Goal: Task Accomplishment & Management: Manage account settings

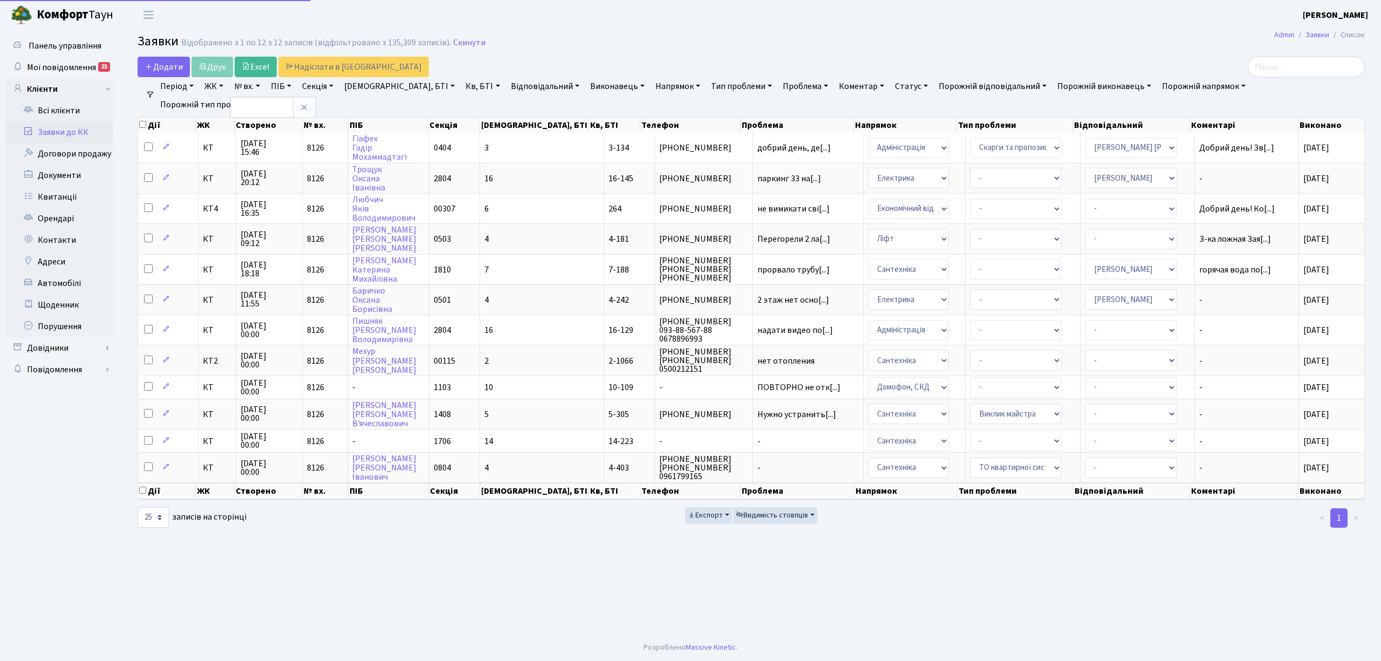
select select "25"
click at [62, 132] on link "Заявки до КК" at bounding box center [59, 132] width 108 height 22
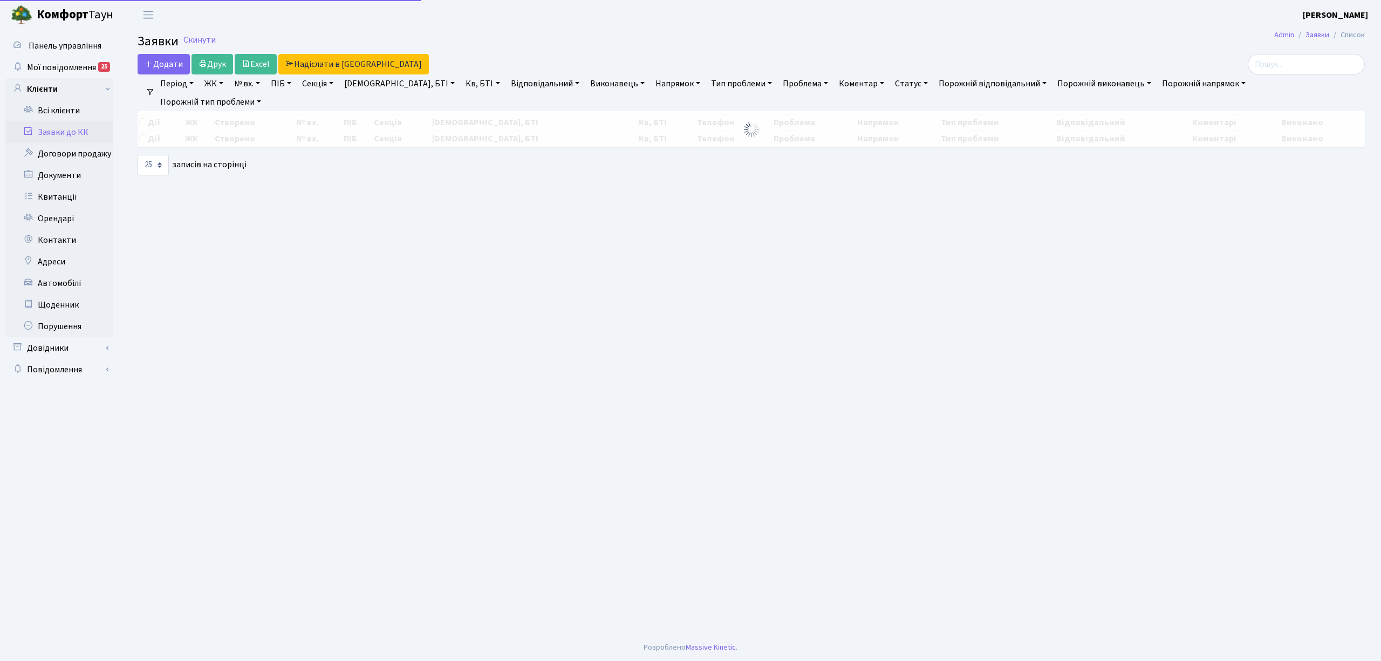
select select "25"
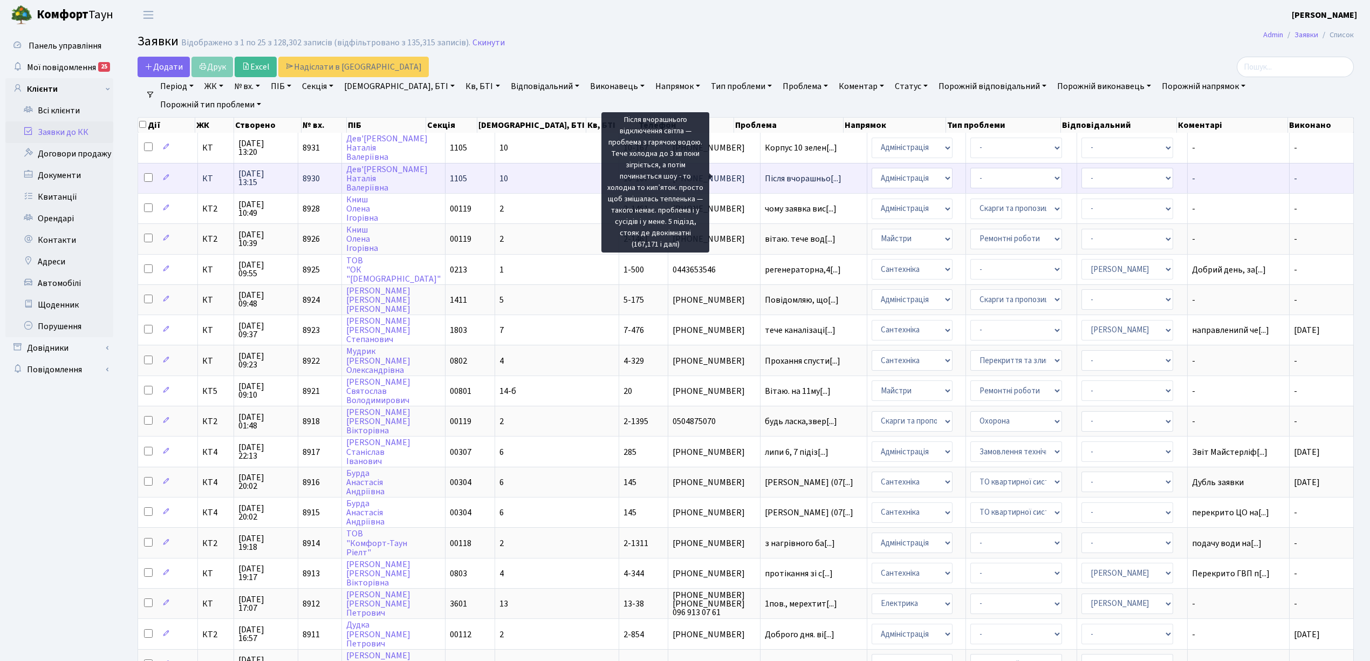
click at [765, 173] on span "Після вчорашньо[...]" at bounding box center [803, 179] width 77 height 12
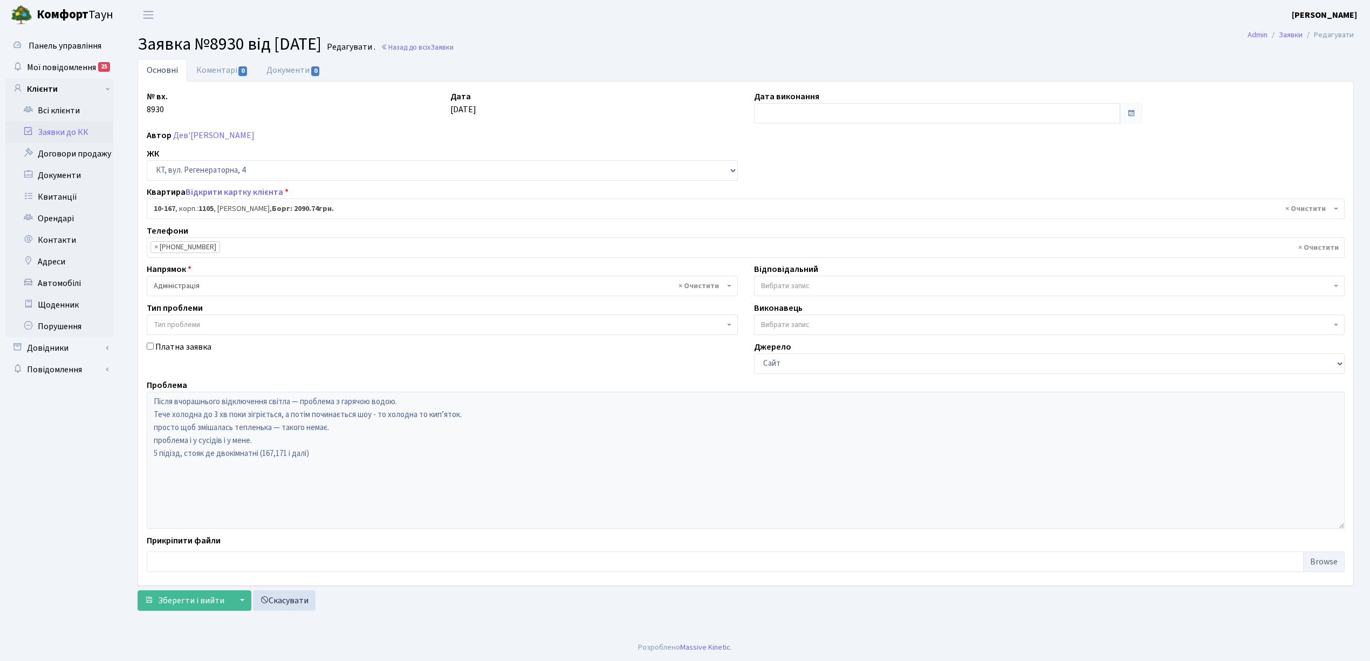
select select "6736"
click at [85, 124] on link "Заявки до КК" at bounding box center [59, 132] width 108 height 22
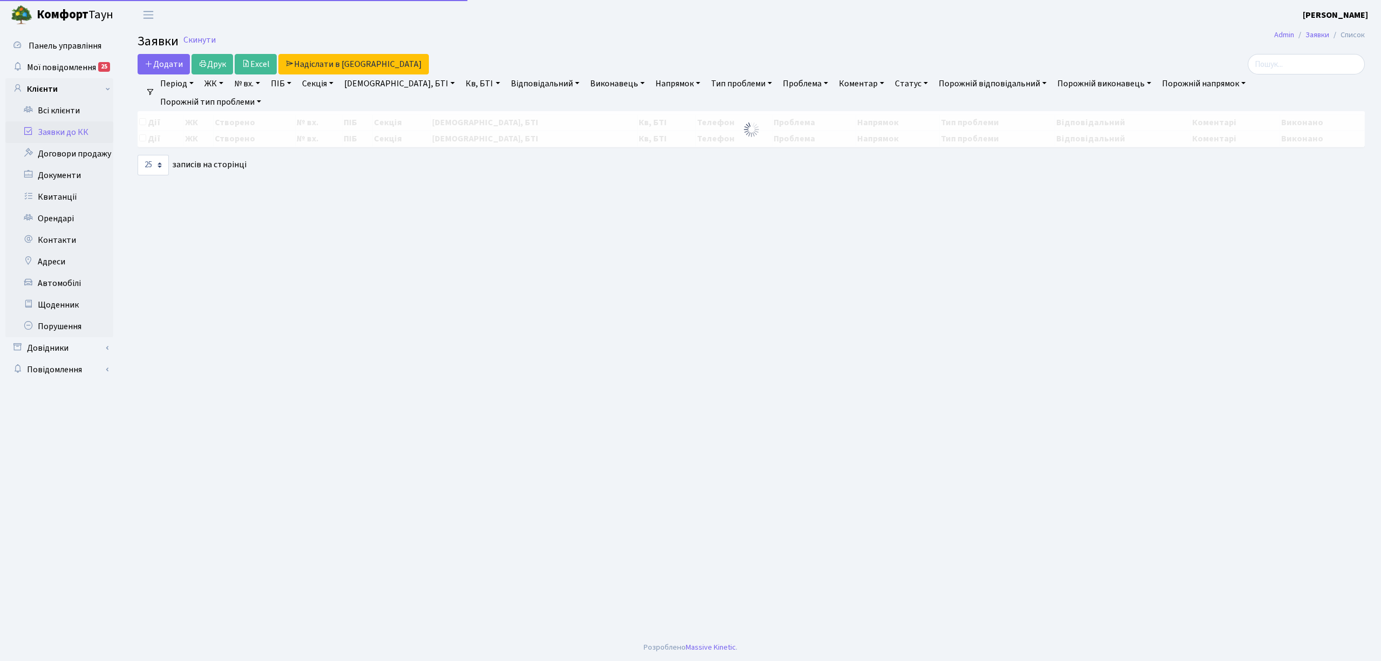
select select "25"
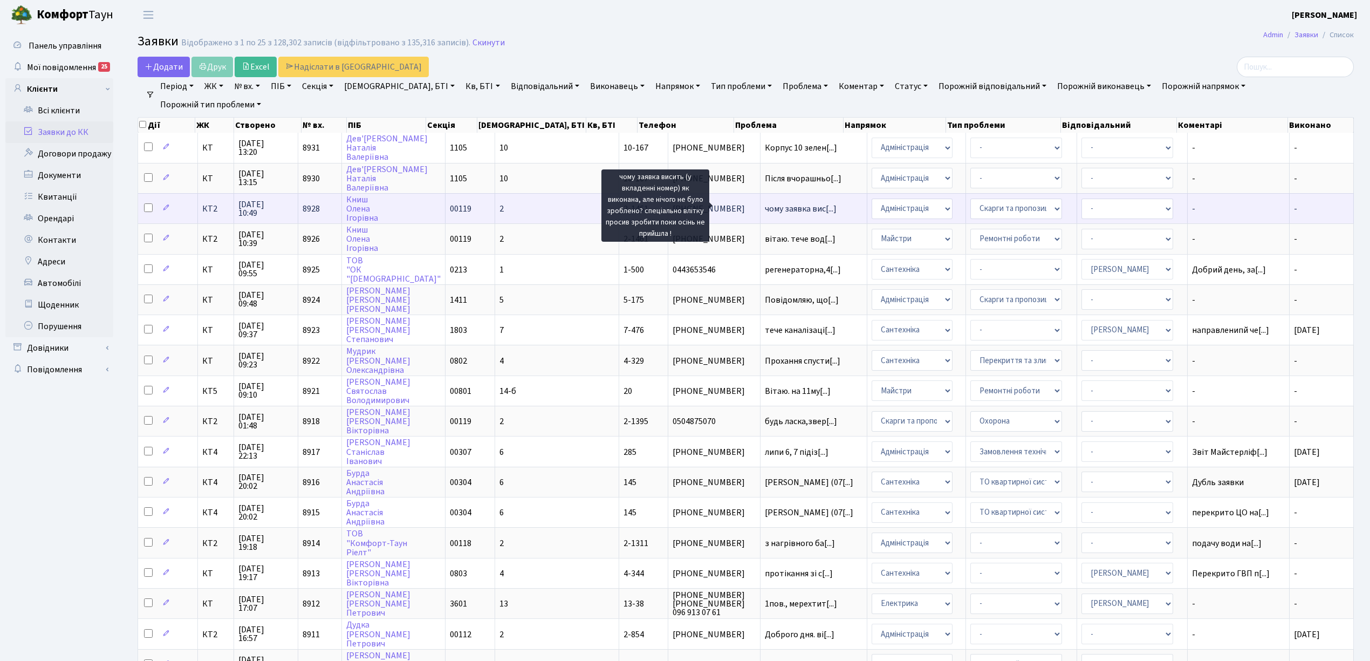
click at [765, 204] on span "чому заявка вис[...]" at bounding box center [801, 209] width 72 height 12
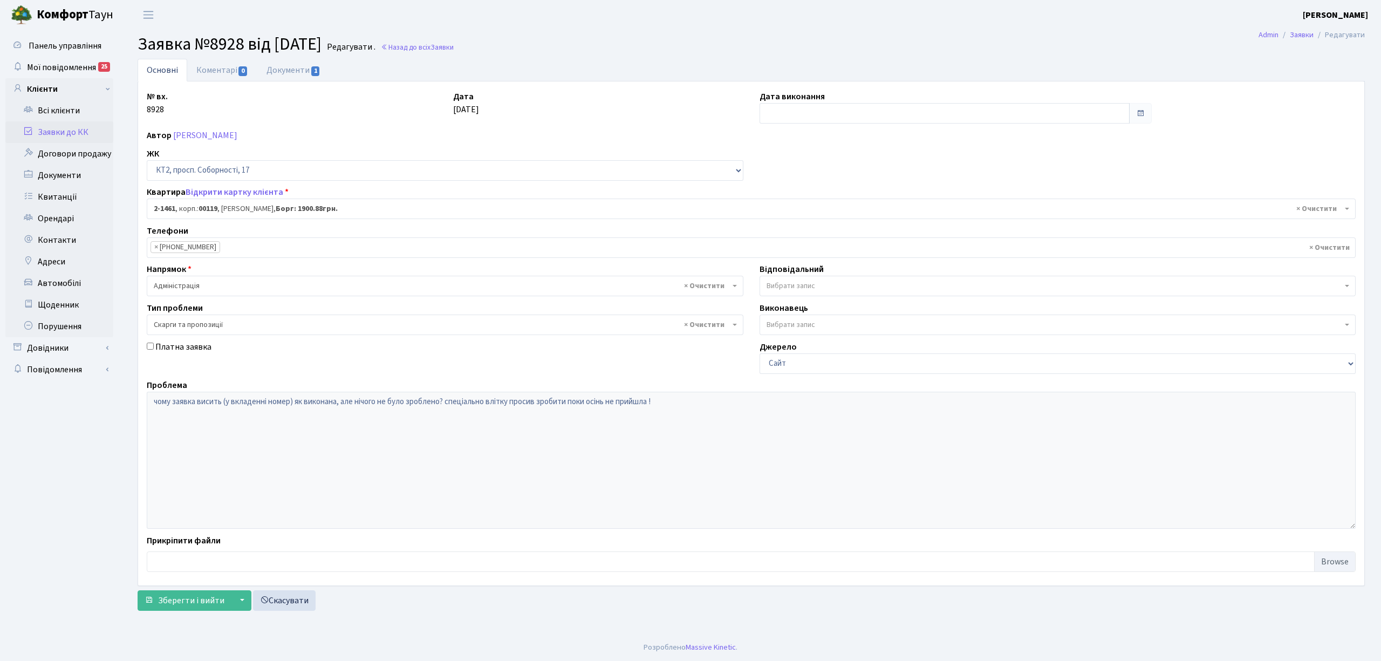
select select "13076"
select select "55"
click at [60, 127] on link "Заявки до КК" at bounding box center [59, 132] width 108 height 22
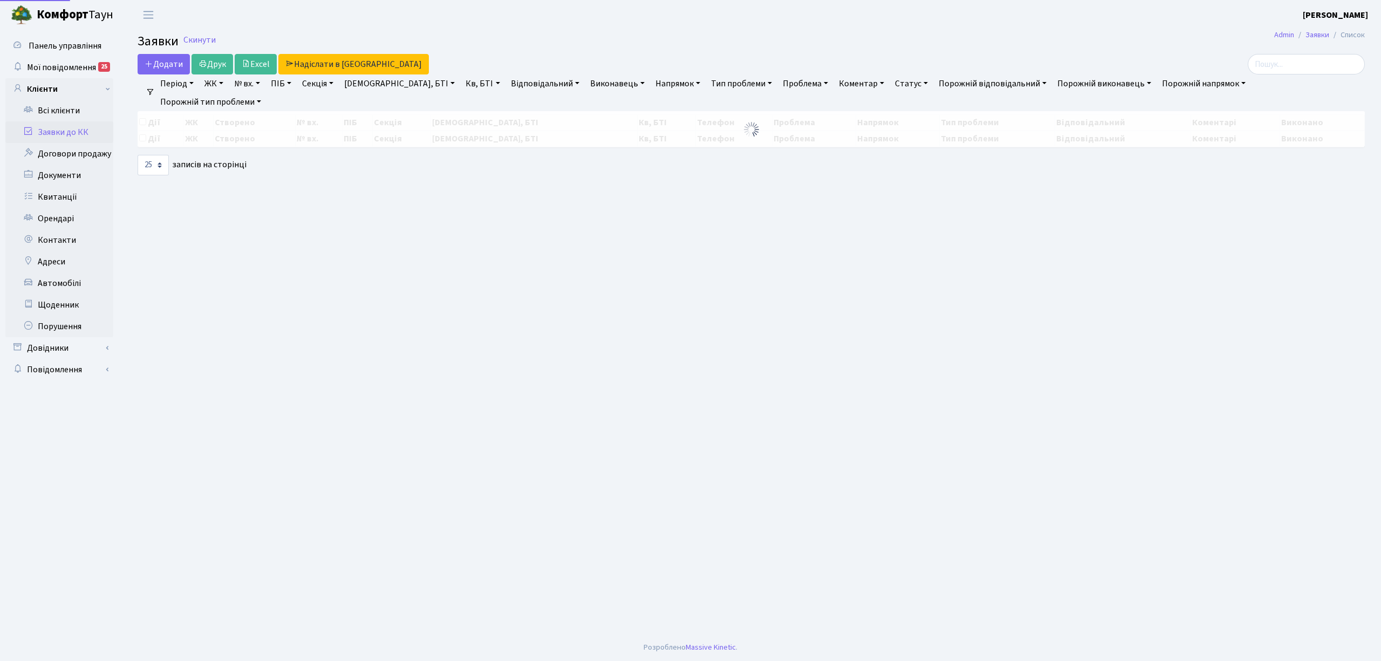
select select "25"
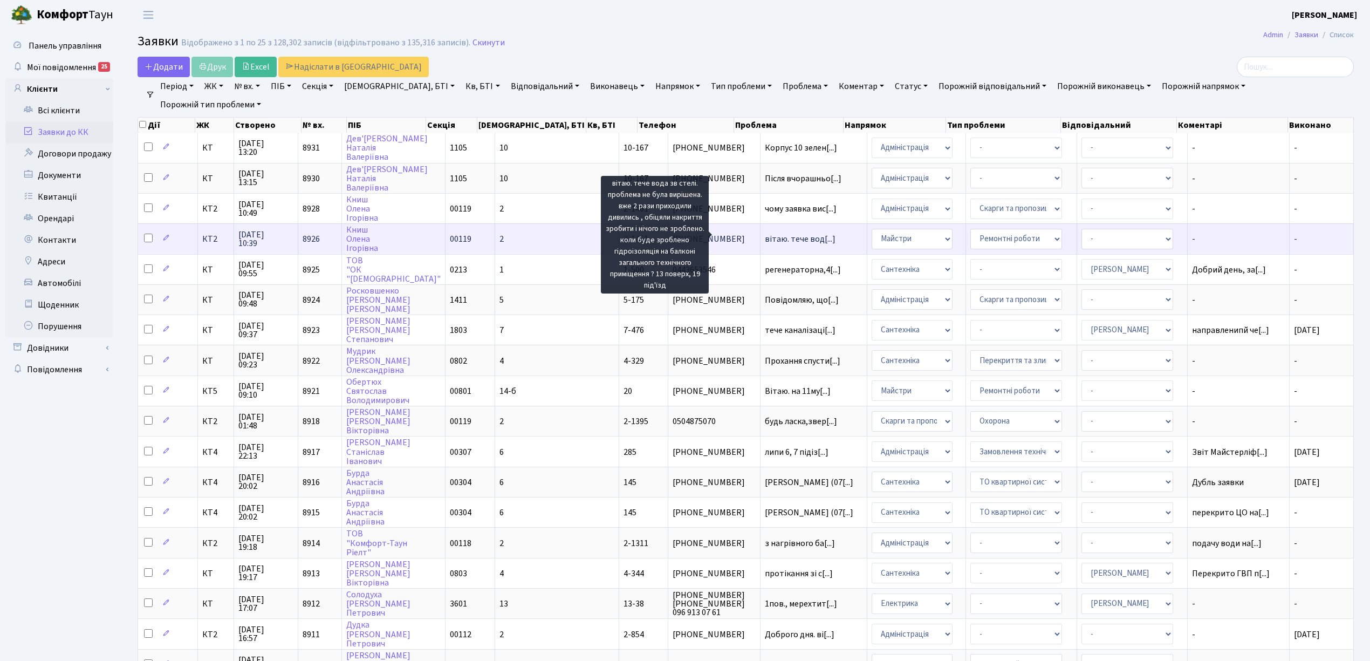
click at [765, 236] on span "вітаю. тече вод[...]" at bounding box center [800, 239] width 71 height 12
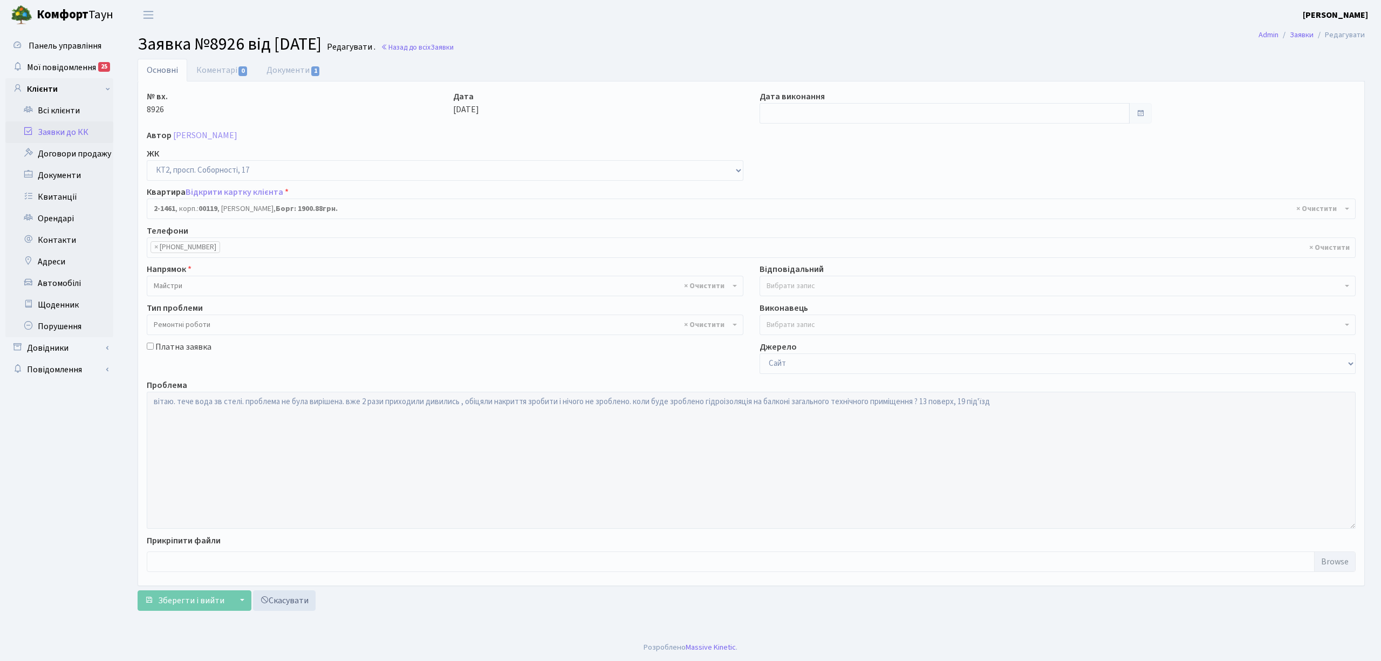
select select "13076"
select select "62"
click at [90, 133] on link "Заявки до КК" at bounding box center [59, 132] width 108 height 22
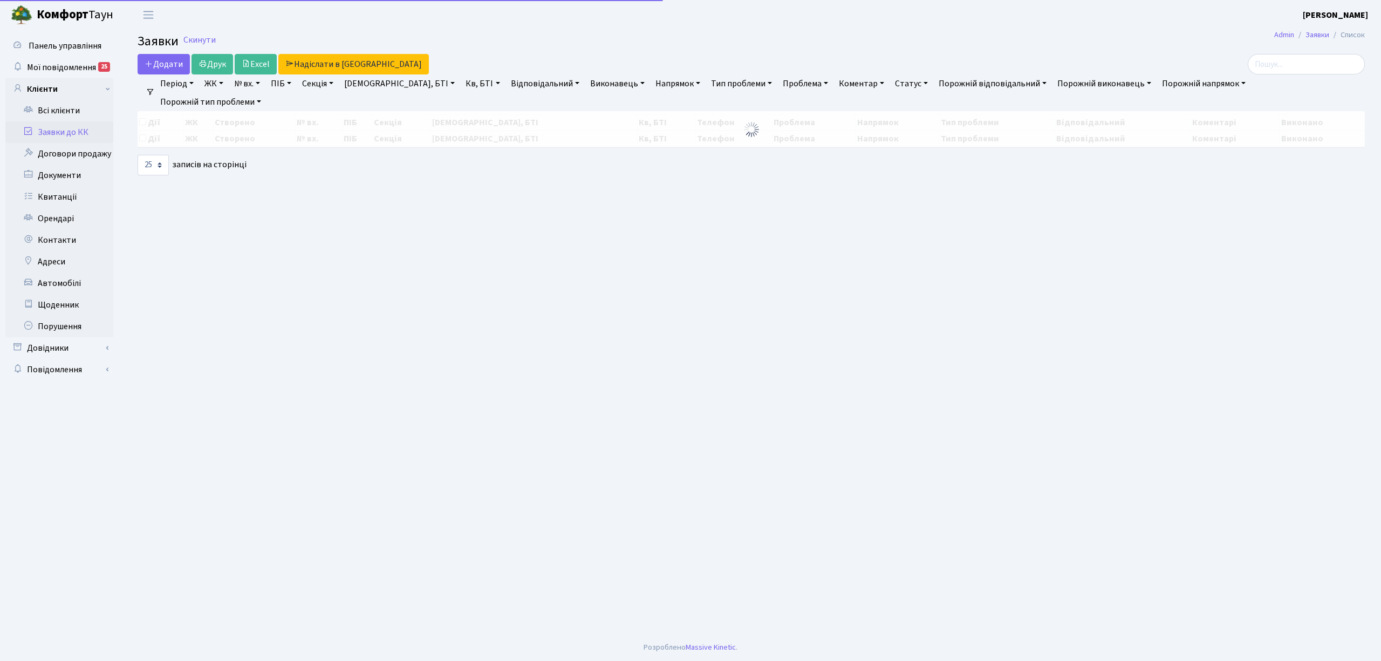
select select "25"
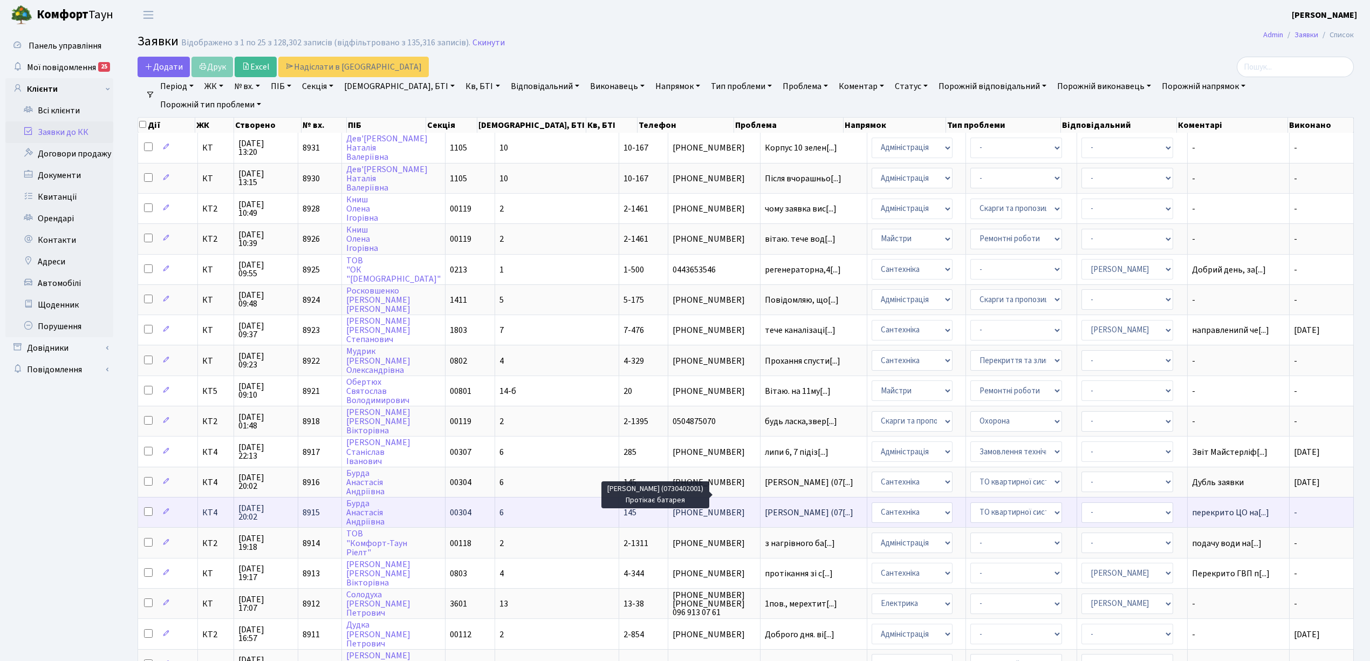
click at [765, 507] on span "[PERSON_NAME] (07[...]" at bounding box center [809, 513] width 88 height 12
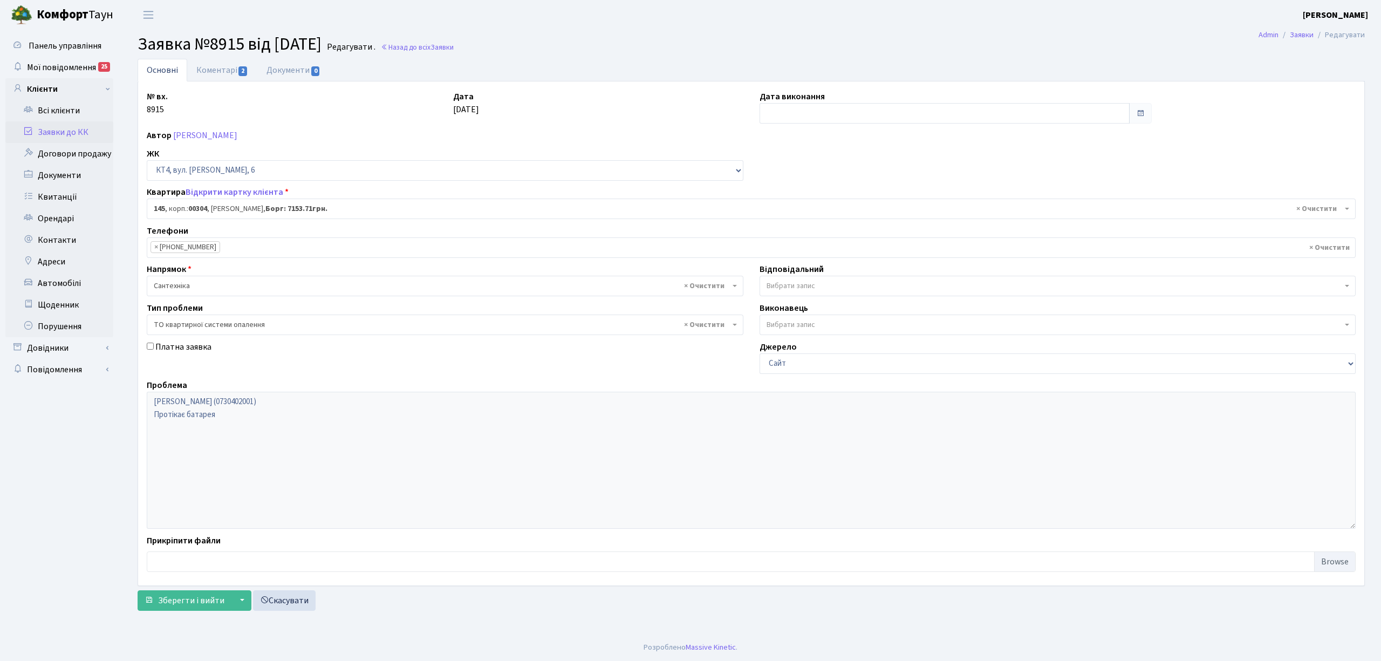
select select "16868"
select select "14"
click at [80, 125] on link "Заявки до КК" at bounding box center [59, 132] width 108 height 22
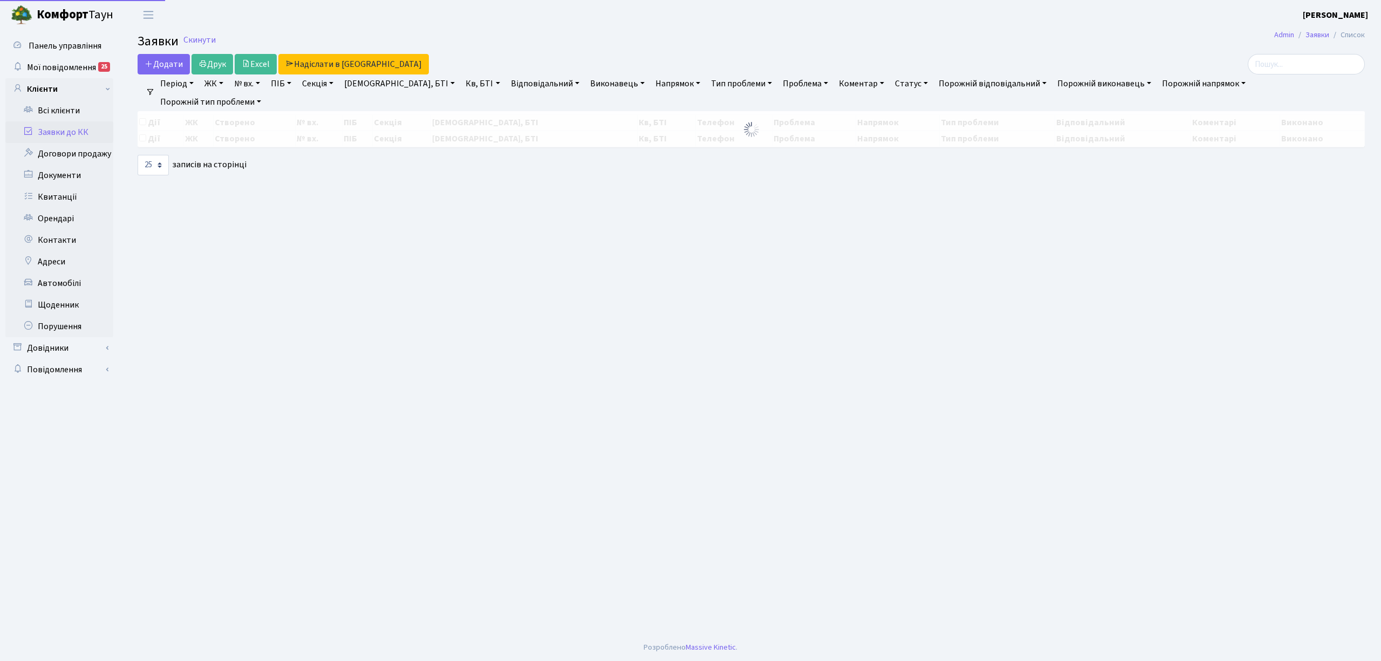
select select "25"
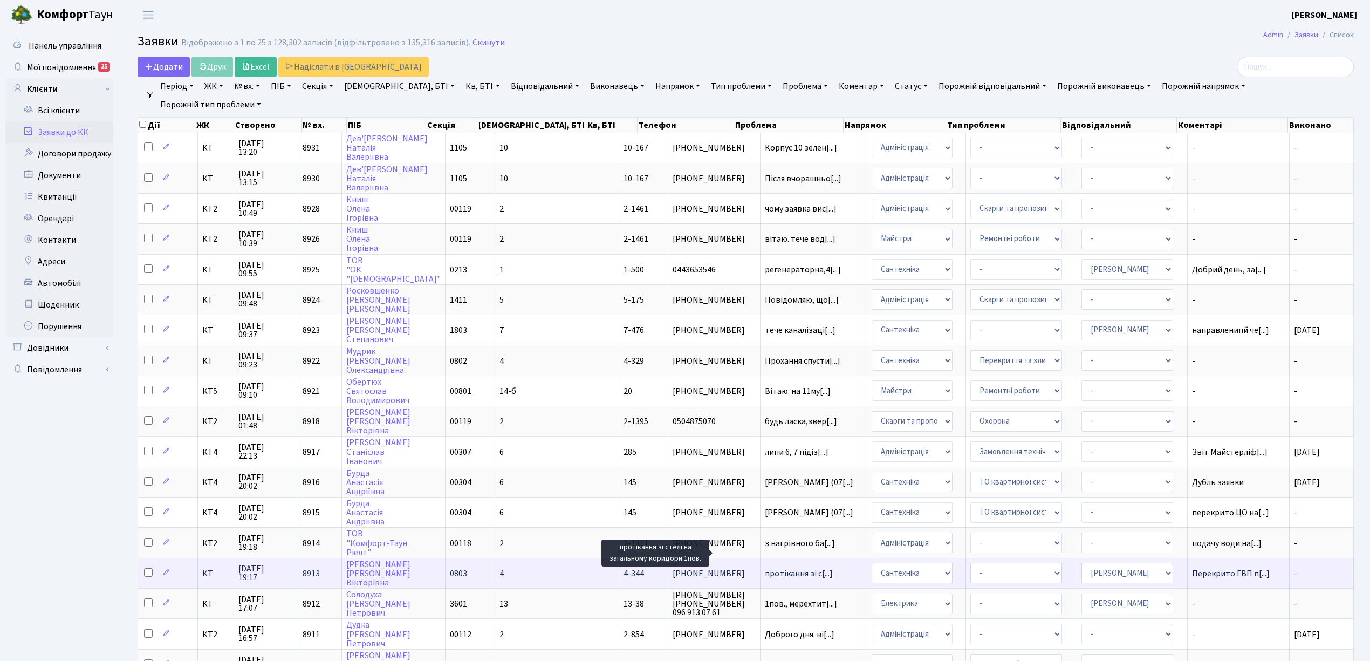
click at [765, 568] on span "протікання зі с[...]" at bounding box center [799, 574] width 68 height 12
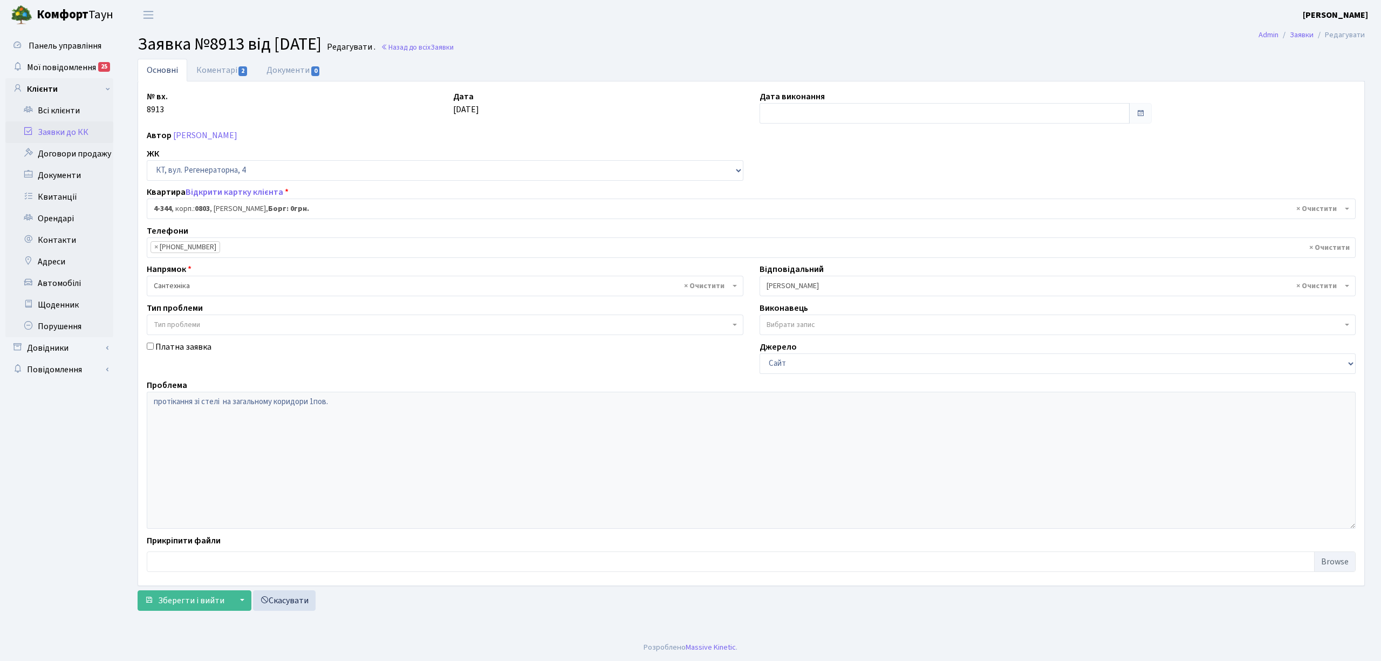
select select "1803"
click at [214, 68] on link "Коментарі 2" at bounding box center [222, 70] width 70 height 22
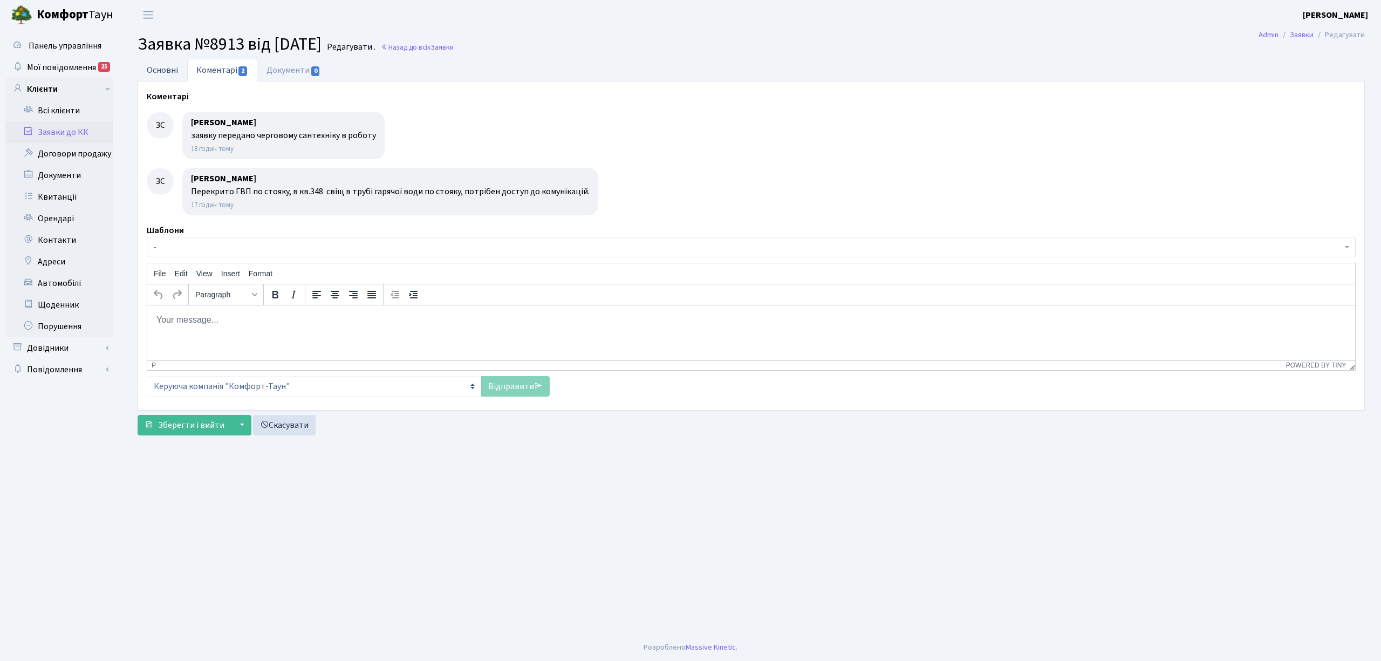
click at [163, 79] on link "Основні" at bounding box center [163, 70] width 50 height 22
